Goal: Check status: Check status

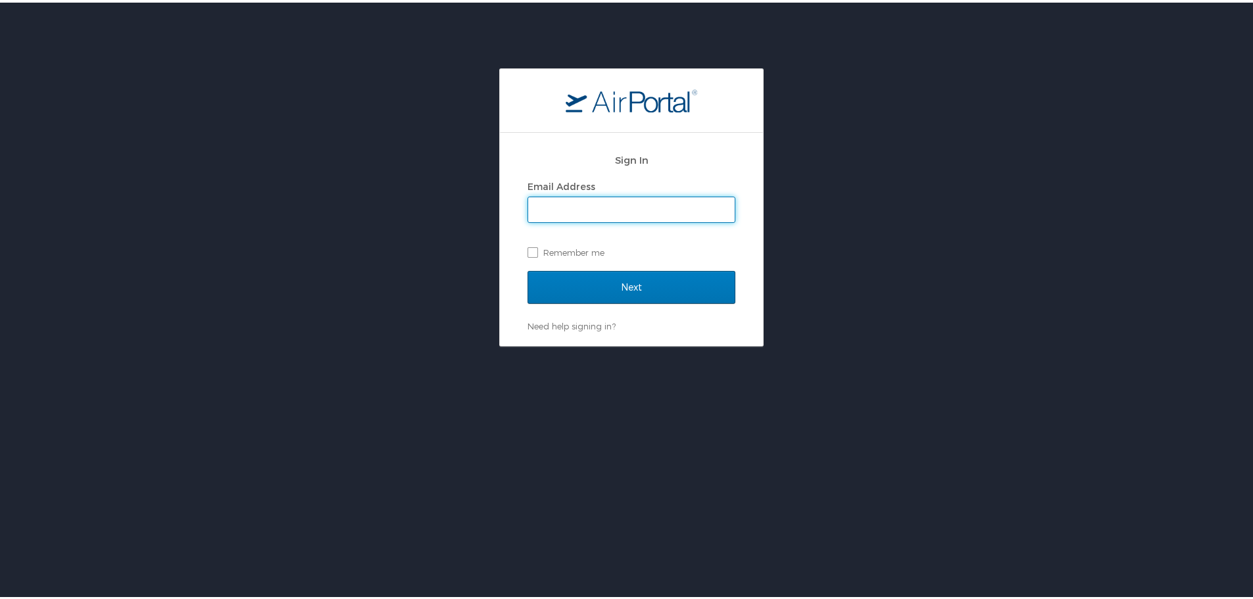
type input "bheston@biocryst.com"
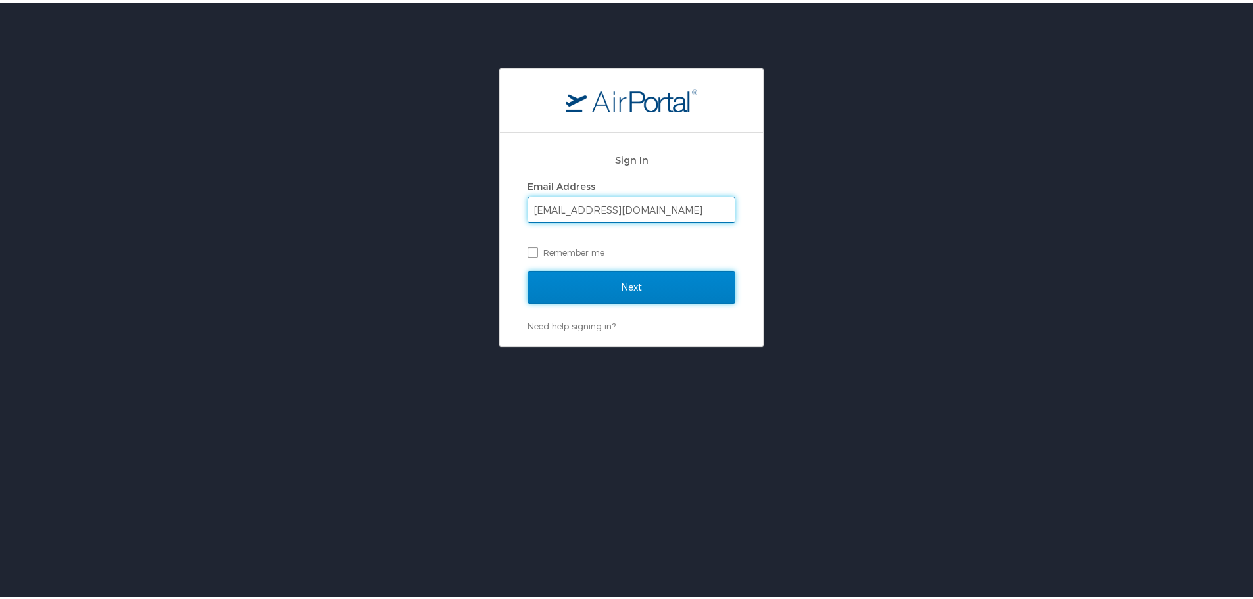
click at [627, 283] on input "Next" at bounding box center [632, 284] width 208 height 33
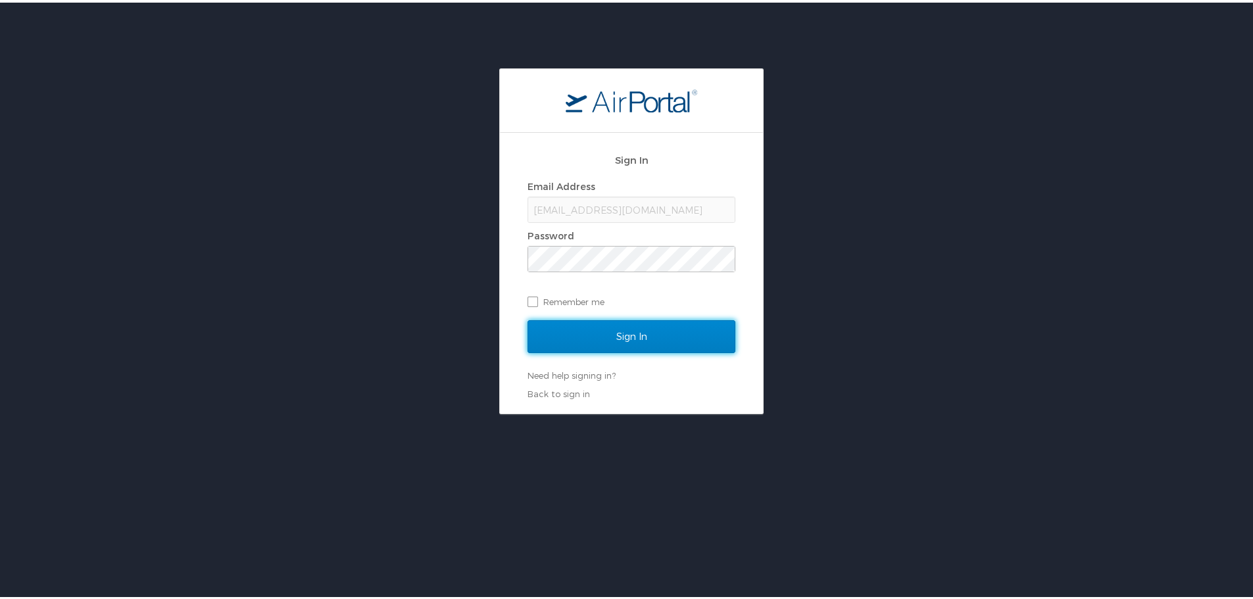
click at [684, 331] on input "Sign In" at bounding box center [632, 334] width 208 height 33
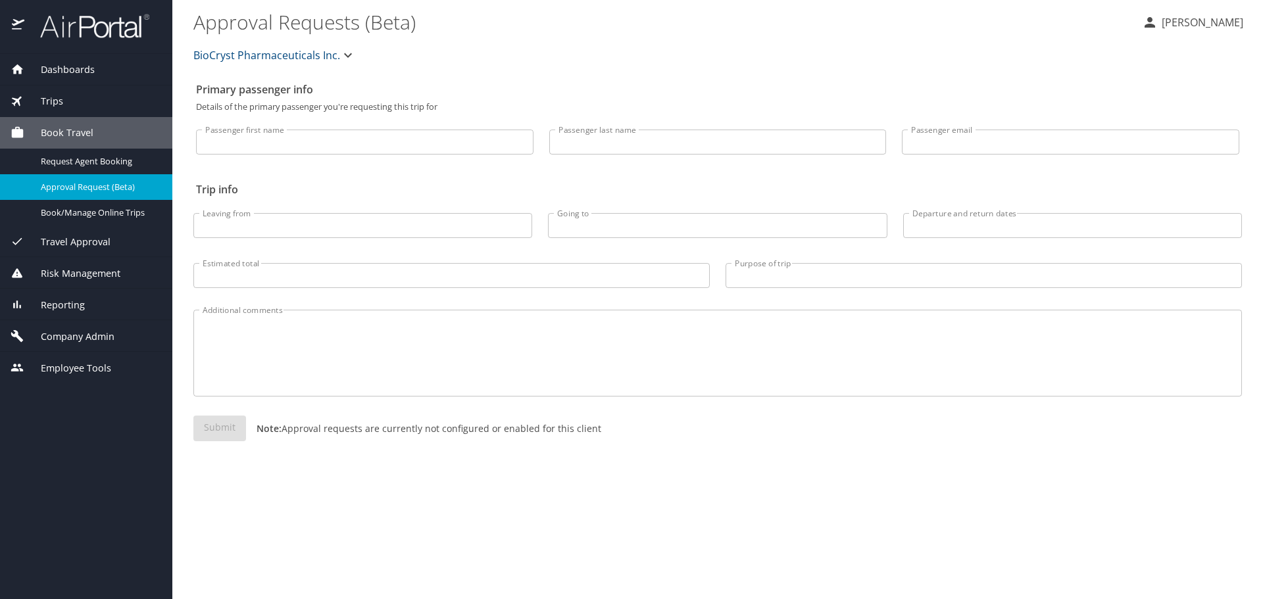
click at [882, 470] on div "Submit Note: Approval requests are currently not configured or enabled for this…" at bounding box center [718, 439] width 1064 height 62
click at [55, 98] on span "Trips" at bounding box center [43, 101] width 39 height 14
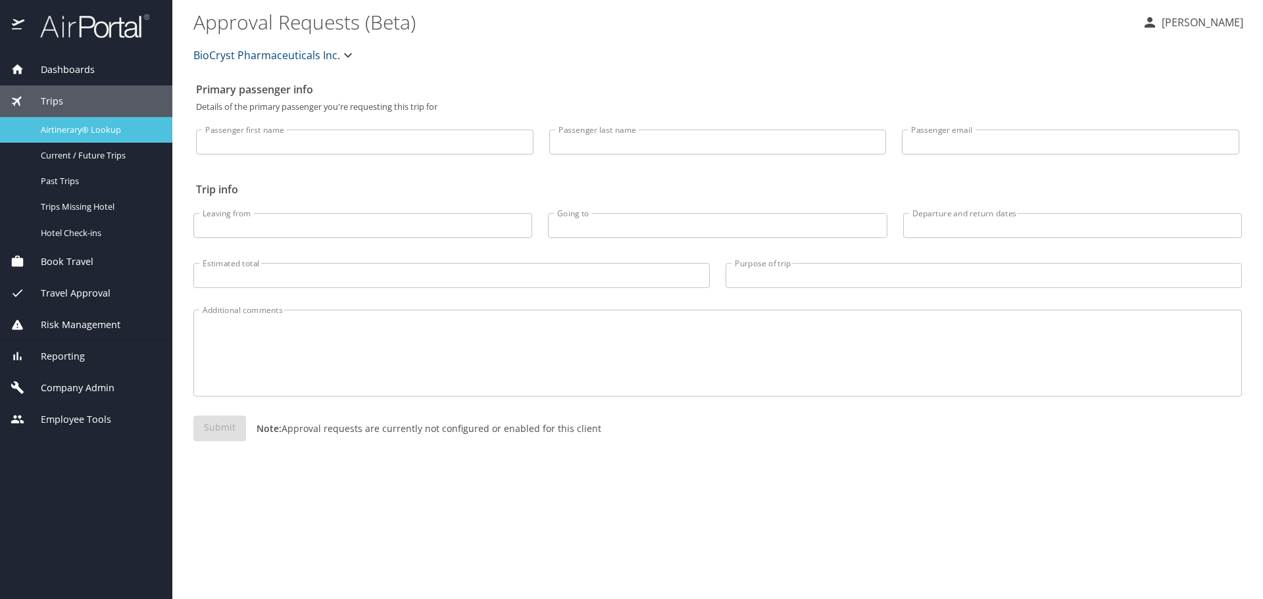
click at [76, 120] on link "Airtinerary® Lookup" at bounding box center [86, 130] width 172 height 26
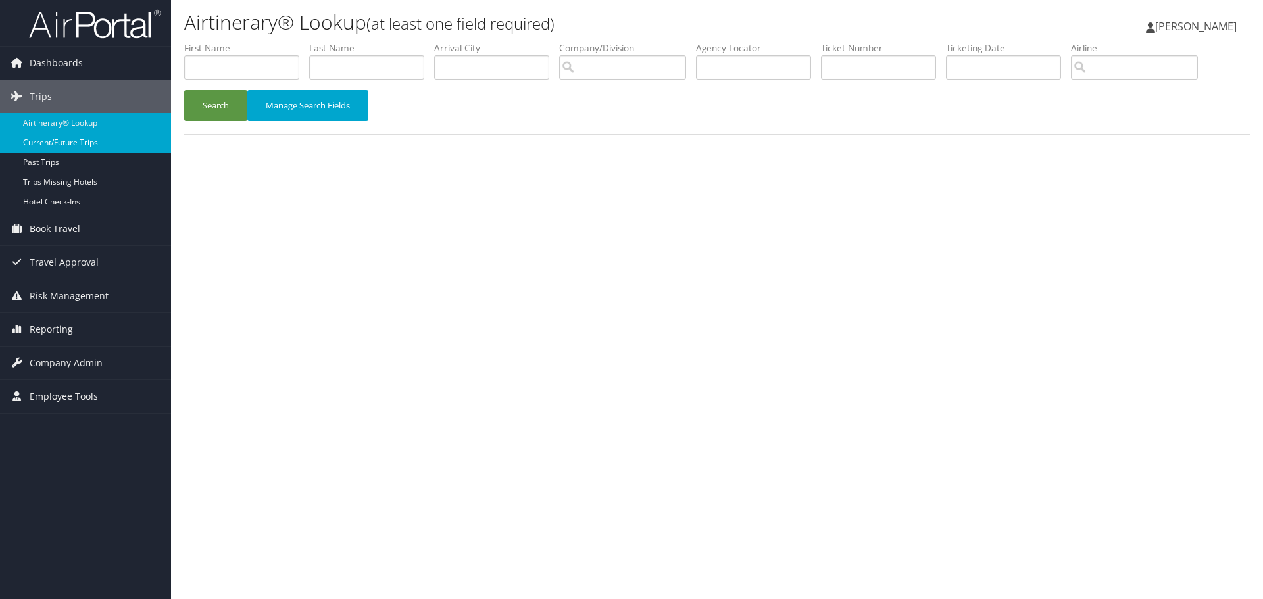
click at [94, 145] on link "Current/Future Trips" at bounding box center [85, 143] width 171 height 20
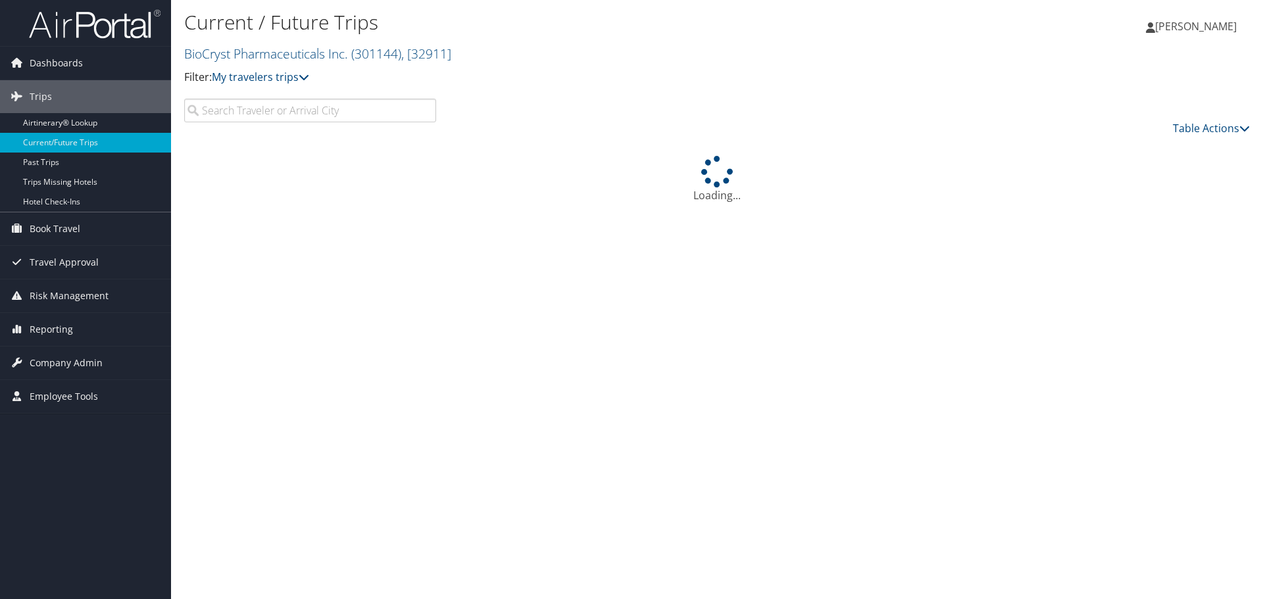
click at [230, 110] on input "search" at bounding box center [310, 111] width 252 height 24
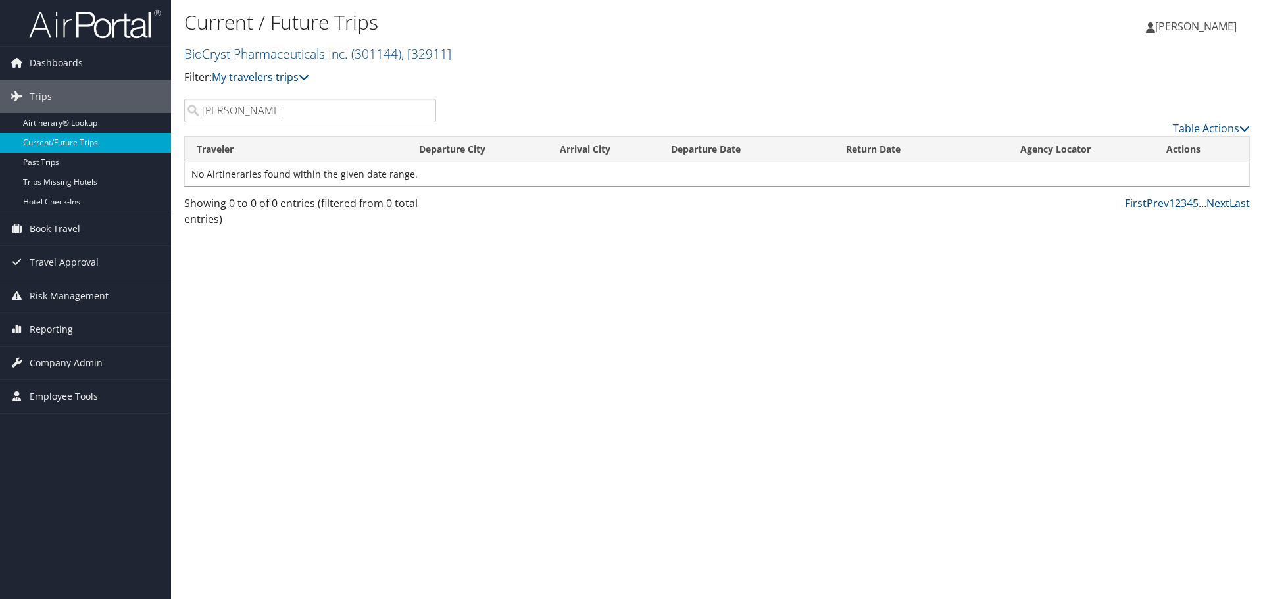
type input "susanne"
